Goal: Information Seeking & Learning: Learn about a topic

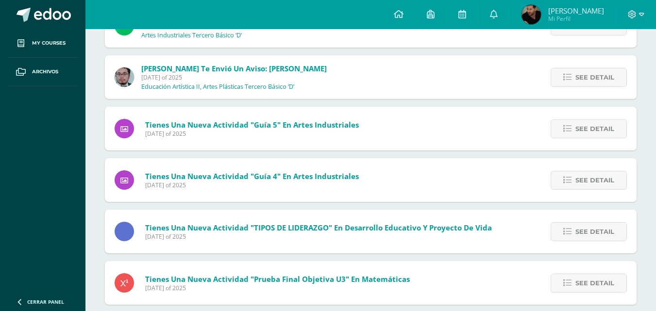
scroll to position [243, 0]
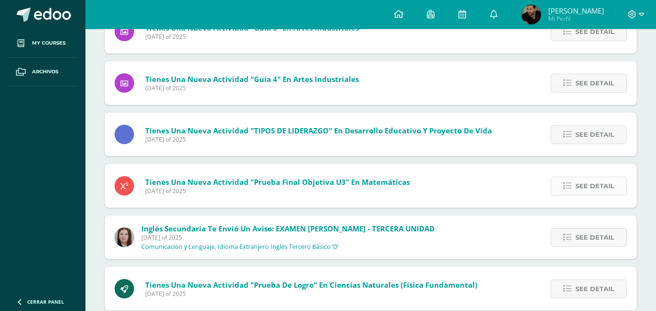
click at [584, 187] on span "See detail" at bounding box center [595, 186] width 39 height 18
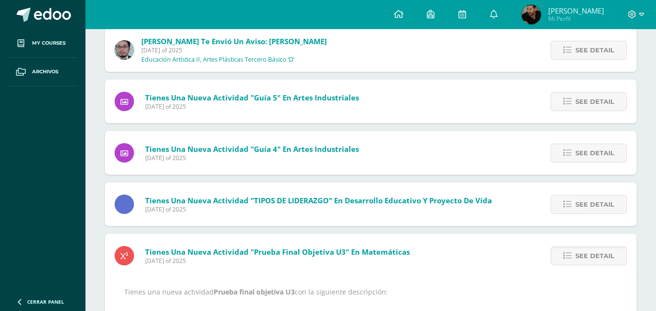
scroll to position [0, 0]
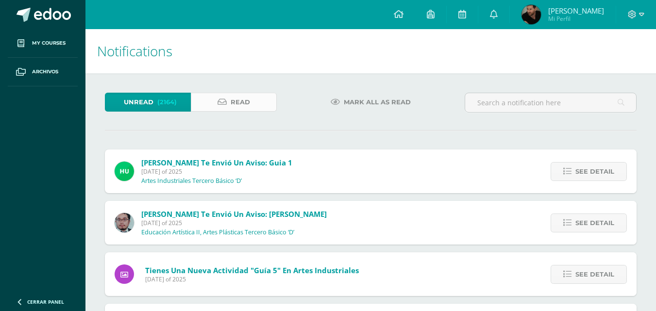
click at [248, 100] on span "Read" at bounding box center [240, 102] width 19 height 18
click at [258, 106] on link "Read" at bounding box center [234, 102] width 86 height 19
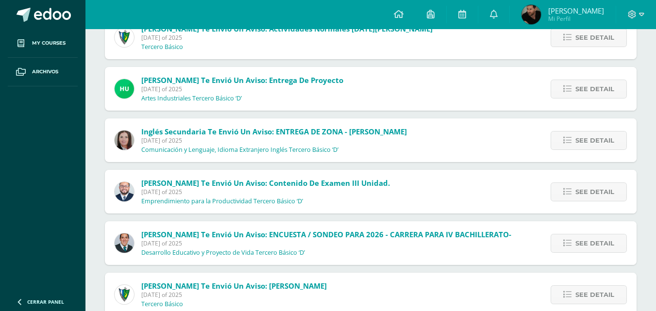
scroll to position [291, 0]
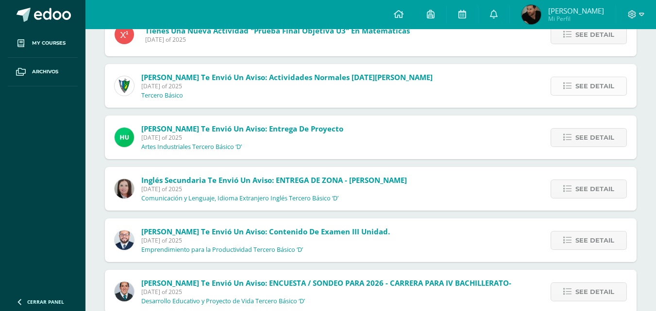
click at [599, 83] on span "See detail" at bounding box center [595, 86] width 39 height 18
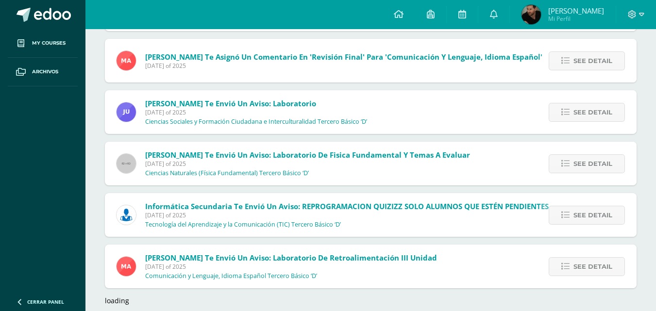
scroll to position [1051, 0]
